Goal: Task Accomplishment & Management: Use online tool/utility

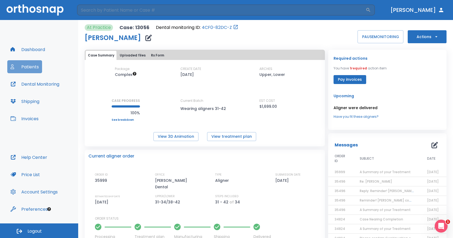
click at [36, 66] on button "Patients" at bounding box center [24, 66] width 35 height 13
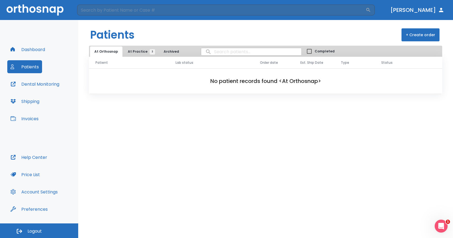
click at [135, 54] on span "At Practice 3" at bounding box center [140, 51] width 25 height 5
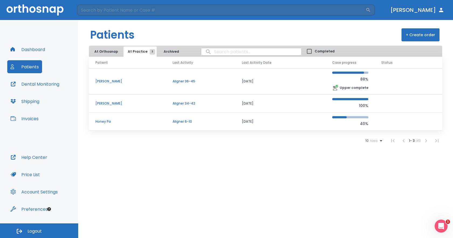
click at [106, 78] on td "[PERSON_NAME]" at bounding box center [127, 81] width 77 height 26
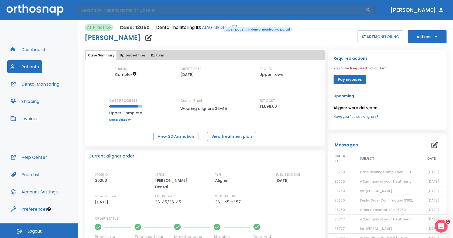
click at [220, 26] on link "A1A6-8EDD-Z" at bounding box center [216, 27] width 29 height 6
click at [32, 64] on button "Patients" at bounding box center [24, 66] width 35 height 13
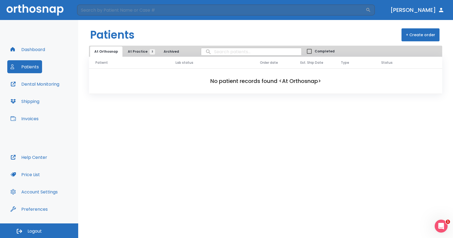
click at [134, 51] on span "At Practice 3" at bounding box center [140, 51] width 25 height 5
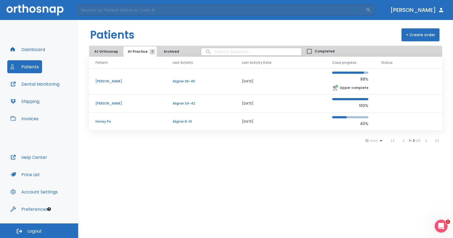
click at [106, 103] on p "[PERSON_NAME]" at bounding box center [128, 103] width 64 height 5
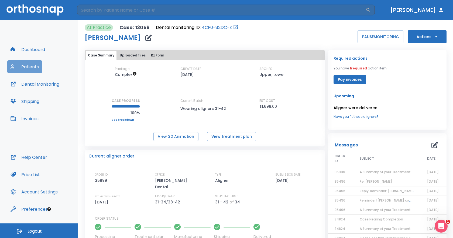
click at [19, 60] on button "Patients" at bounding box center [24, 66] width 35 height 13
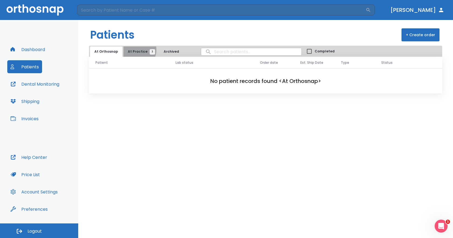
click at [133, 50] on span "At Practice 3" at bounding box center [140, 51] width 25 height 5
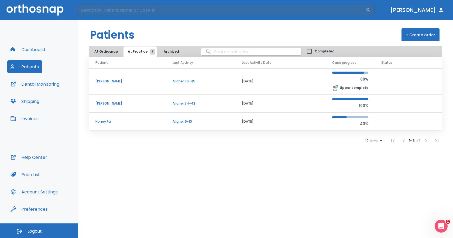
click at [108, 79] on p "[PERSON_NAME]" at bounding box center [128, 81] width 64 height 5
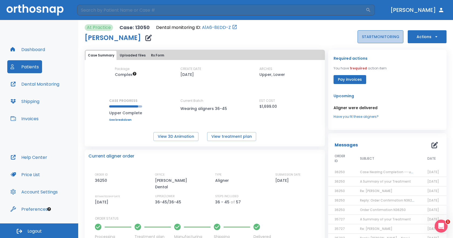
click at [373, 37] on button "START MONITORING" at bounding box center [381, 36] width 46 height 13
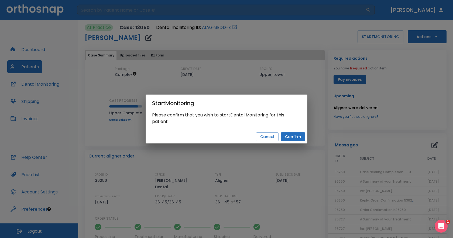
click at [296, 134] on button "Confirm" at bounding box center [293, 136] width 25 height 9
